Goal: Find specific page/section: Find specific page/section

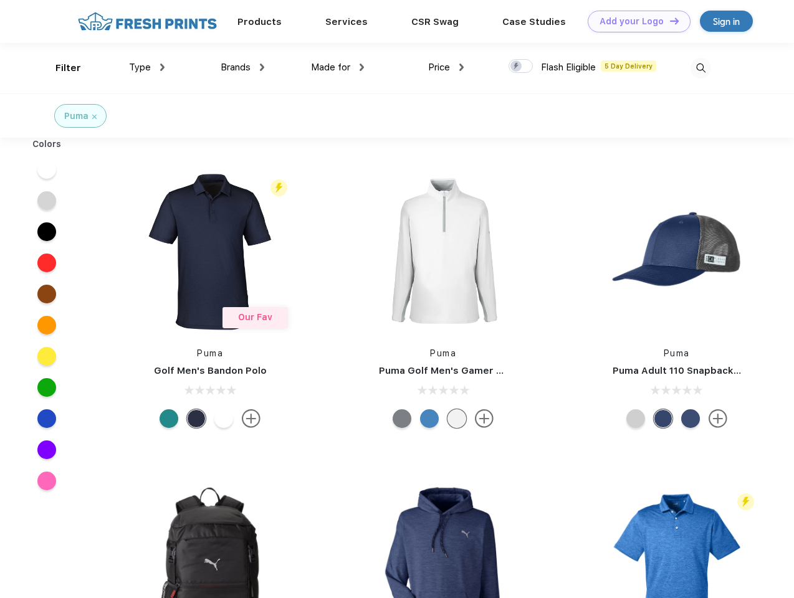
click at [634, 21] on link "Add your Logo Design Tool" at bounding box center [639, 22] width 103 height 22
click at [0, 0] on div "Design Tool" at bounding box center [0, 0] width 0 height 0
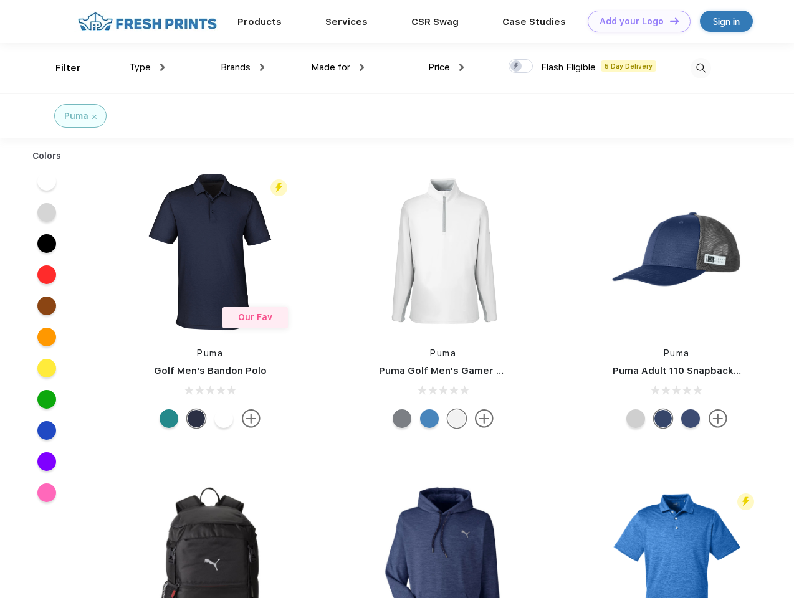
click at [669, 21] on link "Add your Logo Design Tool" at bounding box center [639, 22] width 103 height 22
click at [60, 68] on div "Filter" at bounding box center [68, 68] width 26 height 14
click at [147, 67] on span "Type" at bounding box center [140, 67] width 22 height 11
click at [242, 67] on span "Brands" at bounding box center [236, 67] width 30 height 11
click at [338, 67] on span "Made for" at bounding box center [330, 67] width 39 height 11
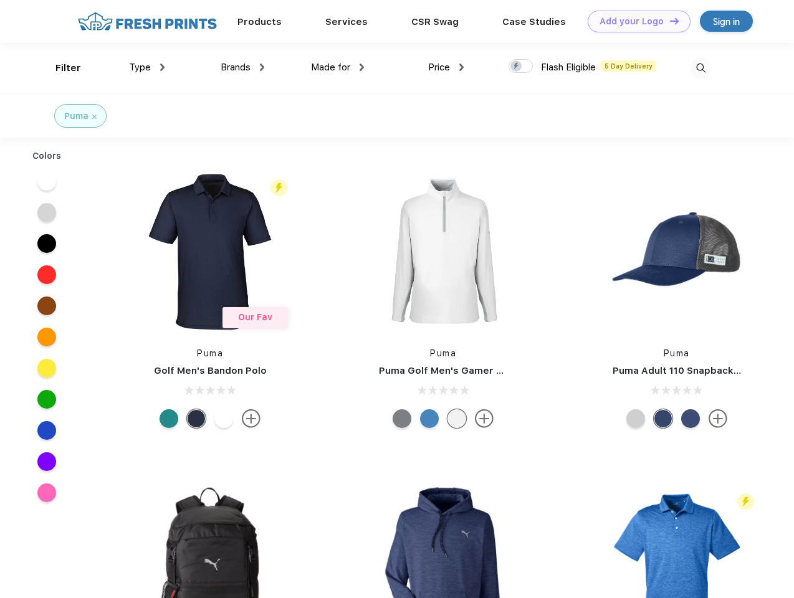
click at [446, 67] on span "Price" at bounding box center [439, 67] width 22 height 11
click at [521, 67] on div at bounding box center [520, 66] width 24 height 14
click at [517, 67] on input "checkbox" at bounding box center [512, 63] width 8 height 8
click at [700, 68] on img at bounding box center [700, 68] width 21 height 21
